Goal: Task Accomplishment & Management: Manage account settings

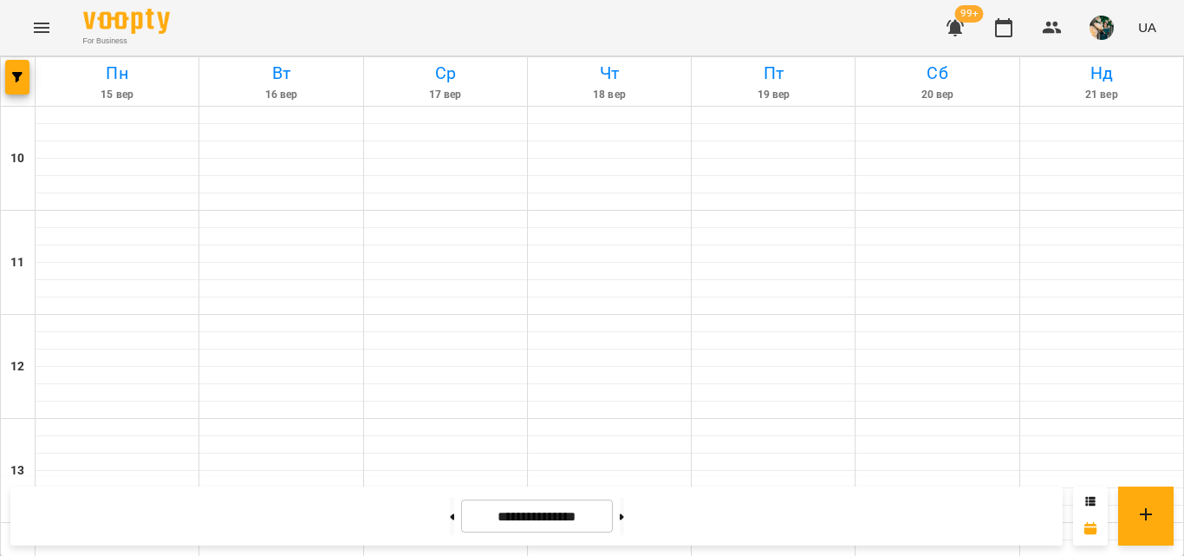
scroll to position [981, 0]
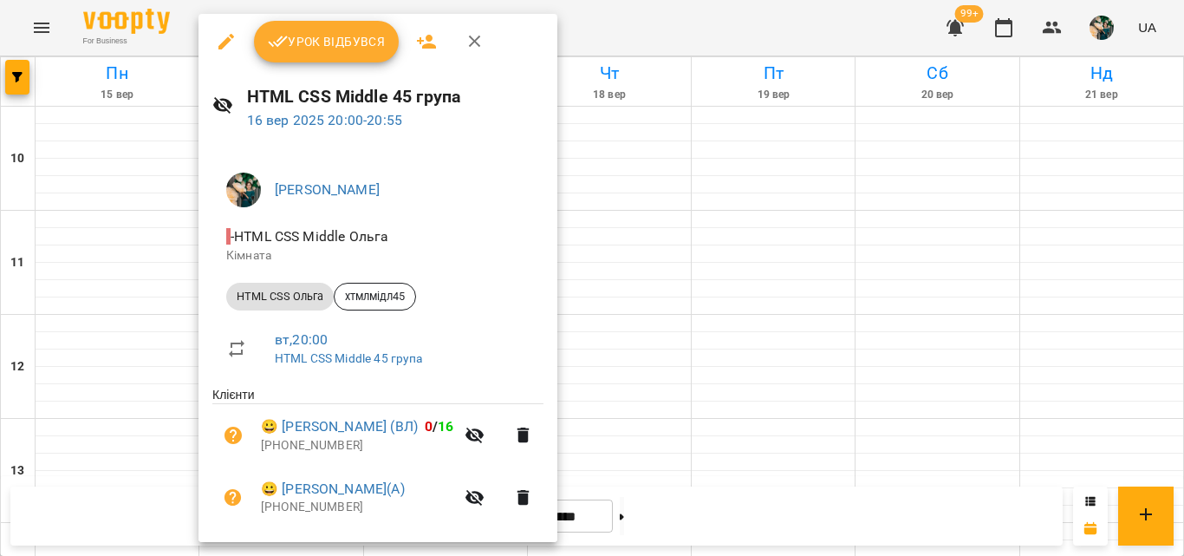
click at [325, 49] on span "Урок відбувся" at bounding box center [327, 41] width 118 height 21
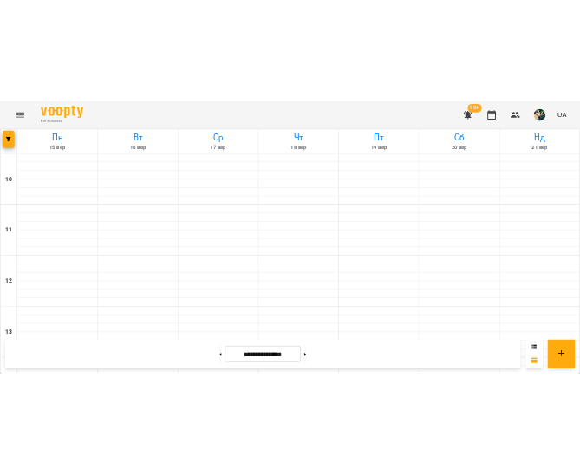
scroll to position [981, 0]
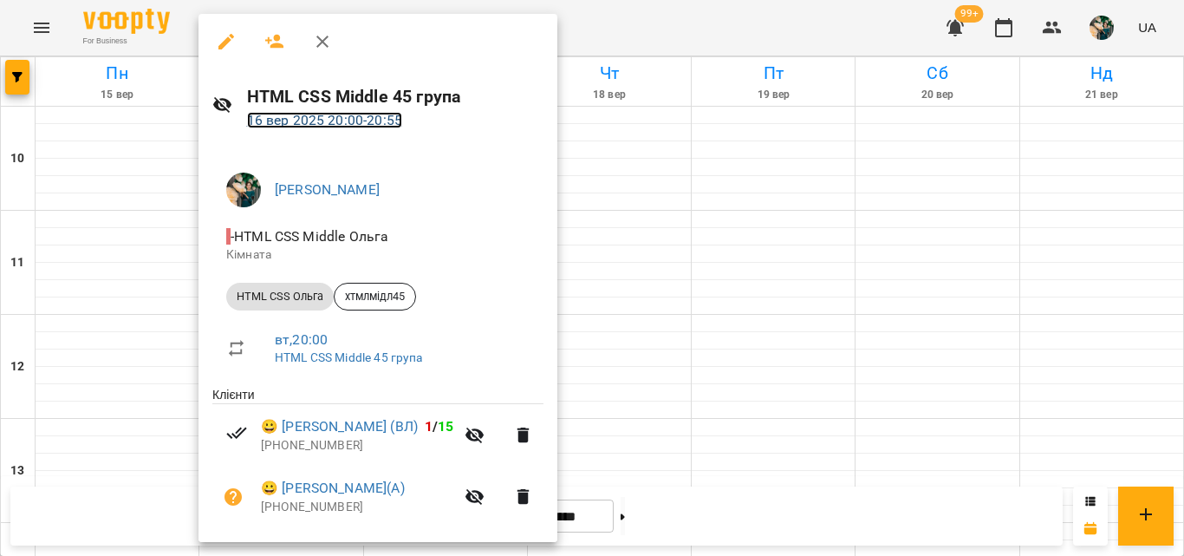
click at [298, 125] on link "[DATE] 20:00 - 20:55" at bounding box center [324, 120] width 155 height 16
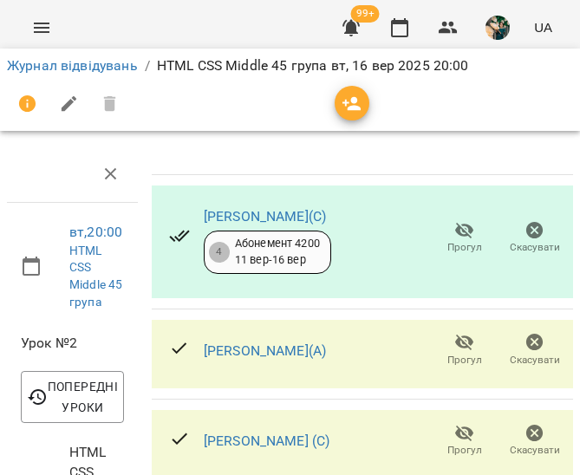
scroll to position [539, 0]
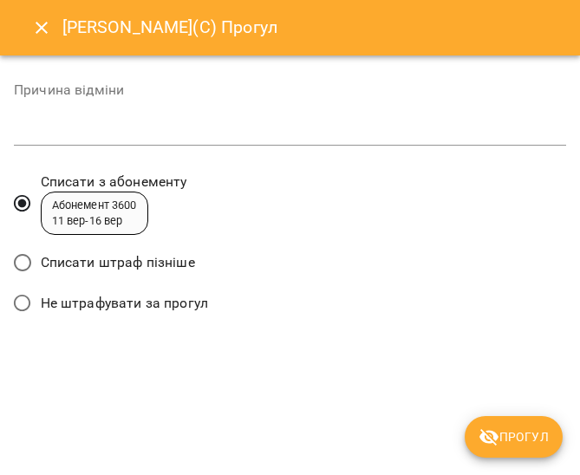
click at [115, 276] on label "Списати штраф пізніше" at bounding box center [99, 262] width 191 height 36
drag, startPoint x: 497, startPoint y: 432, endPoint x: 493, endPoint y: 413, distance: 19.6
click at [496, 432] on icon "submit" at bounding box center [488, 436] width 21 height 21
